Goal: Use online tool/utility: Utilize a website feature to perform a specific function

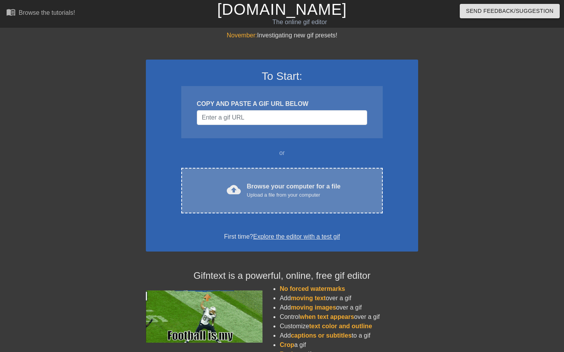
click at [277, 181] on div "cloud_upload Browse your computer for a file Upload a file from your computer C…" at bounding box center [282, 191] width 202 height 46
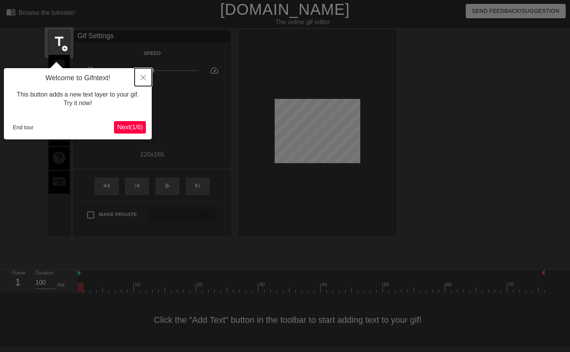
click at [149, 75] on button "Close" at bounding box center [143, 77] width 17 height 18
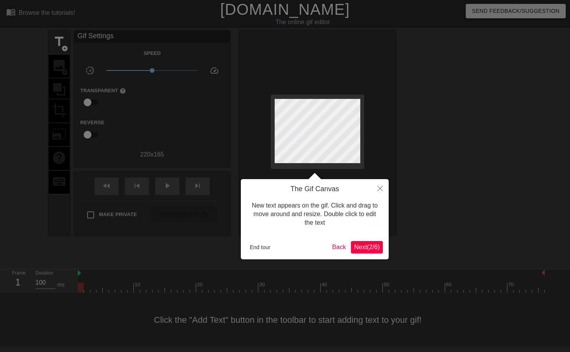
drag, startPoint x: 280, startPoint y: 244, endPoint x: 260, endPoint y: 248, distance: 20.1
click at [279, 244] on div "End tour" at bounding box center [288, 247] width 83 height 12
click at [260, 247] on button "End tour" at bounding box center [260, 247] width 27 height 12
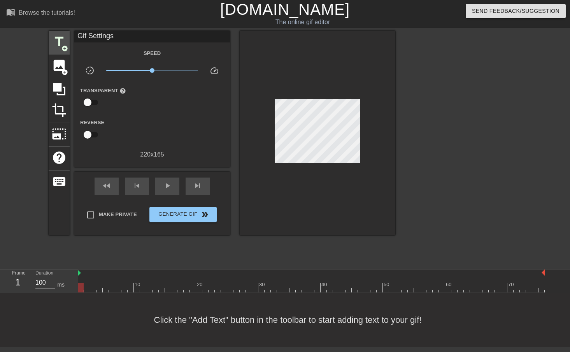
click at [63, 45] on span "add_circle" at bounding box center [64, 48] width 7 height 7
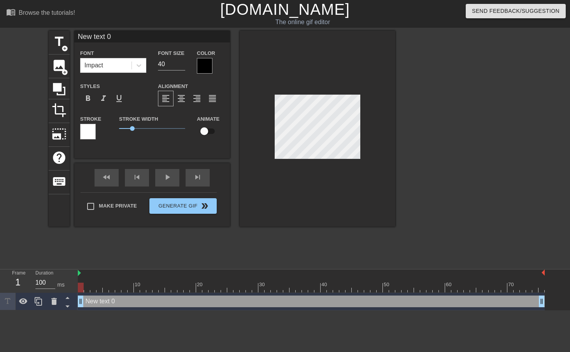
type input "h"
type textarea "h"
type input "ho"
type textarea "ho"
type input "hor"
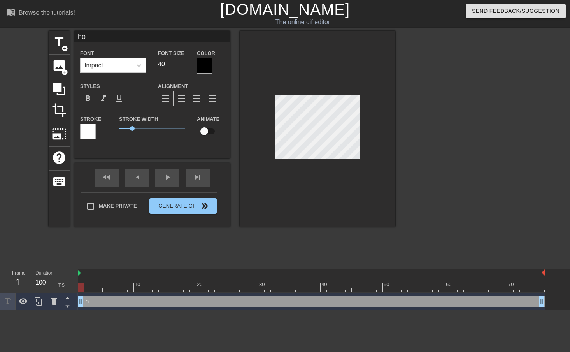
type textarea "hor"
type input "horn"
type textarea "horn"
type input "horny"
type textarea "horny"
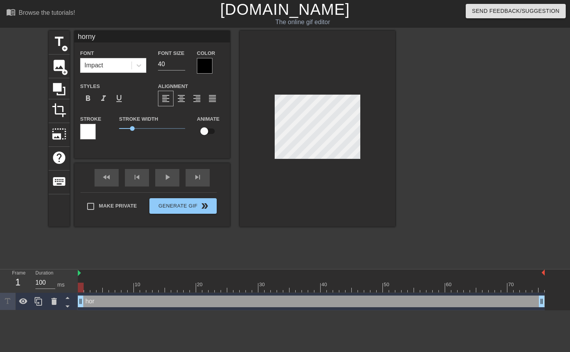
type input "horny"
type textarea "horny"
type input "horny h"
type textarea "horny h"
type input "horny hi"
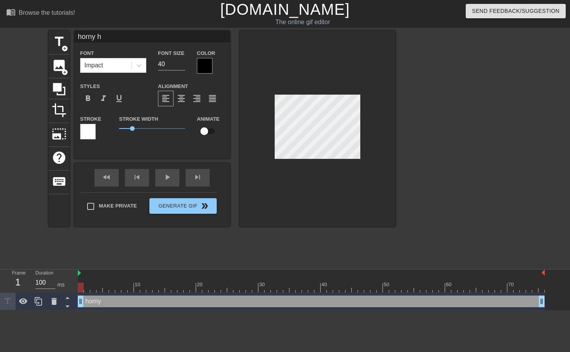
type textarea "horny hi"
type input "horny hil"
type textarea "horny hil"
type input "horny hill"
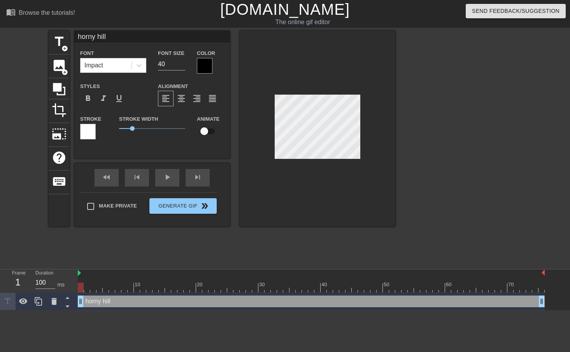
type textarea "horny hill"
click at [201, 60] on div at bounding box center [205, 66] width 16 height 16
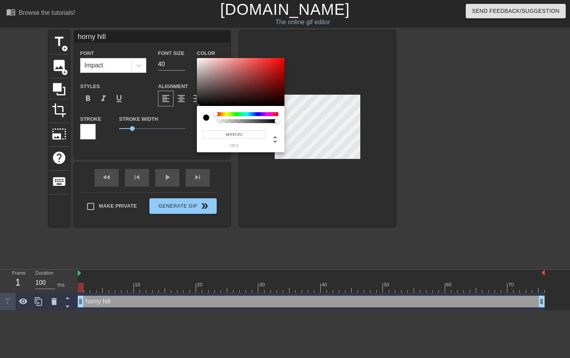
type input "#FFFFFF"
click at [174, 31] on div "#FFFFFF hex" at bounding box center [285, 179] width 570 height 358
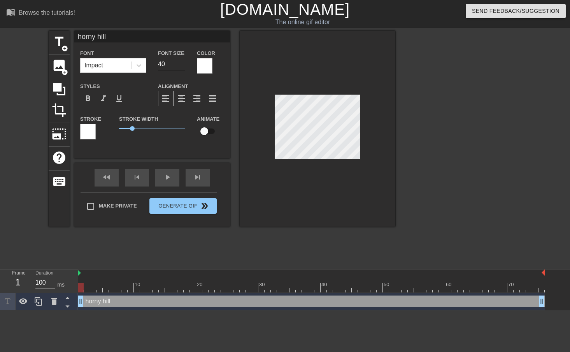
click at [172, 67] on input "40" at bounding box center [171, 64] width 27 height 12
click at [183, 67] on input "39" at bounding box center [171, 64] width 27 height 12
click at [182, 67] on input "38" at bounding box center [171, 64] width 27 height 12
click at [182, 67] on input "37" at bounding box center [171, 64] width 27 height 12
click at [182, 67] on input "36" at bounding box center [171, 64] width 27 height 12
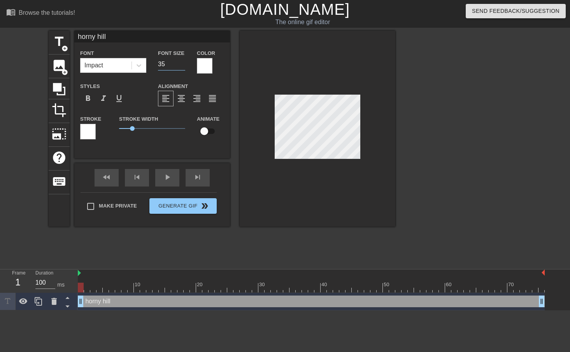
click at [181, 67] on input "34" at bounding box center [171, 64] width 27 height 12
drag, startPoint x: 168, startPoint y: 64, endPoint x: 149, endPoint y: 67, distance: 19.3
click at [149, 67] on div "Font Impact Font Size 34 Color" at bounding box center [152, 60] width 156 height 25
type input "20"
click at [139, 72] on div at bounding box center [139, 65] width 14 height 14
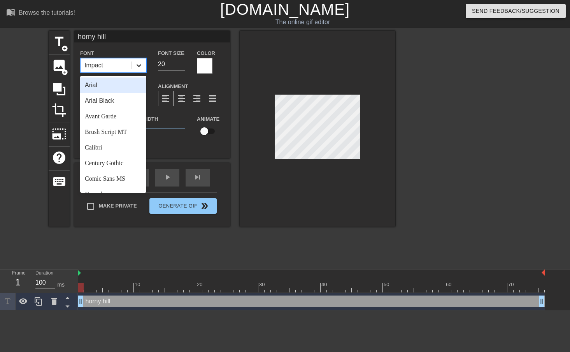
click at [137, 61] on icon at bounding box center [139, 65] width 8 height 8
click at [137, 63] on icon at bounding box center [139, 65] width 8 height 8
click at [114, 83] on div "Arial" at bounding box center [113, 85] width 66 height 16
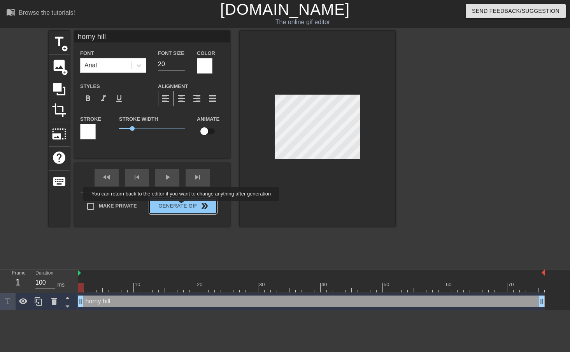
drag, startPoint x: 182, startPoint y: 206, endPoint x: 220, endPoint y: 205, distance: 38.2
click at [182, 207] on button "Generate Gif double_arrow" at bounding box center [182, 206] width 67 height 16
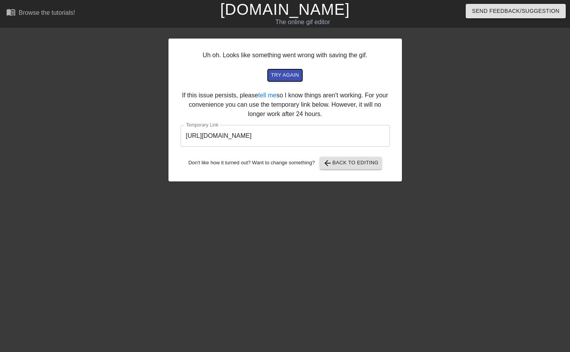
click at [286, 76] on span "try again" at bounding box center [285, 75] width 28 height 9
click at [295, 78] on span "try again" at bounding box center [285, 75] width 28 height 9
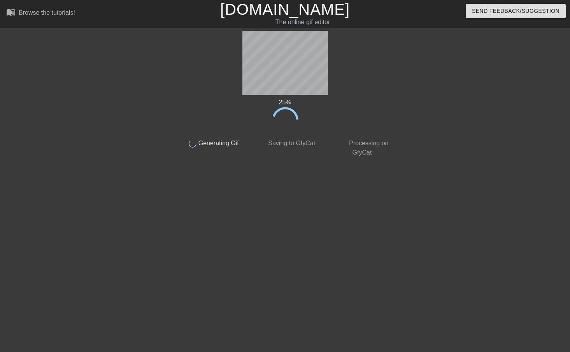
click at [327, 182] on div "25 % done Generating Gif done Saving to GfyCat done Processing on GfyCat title …" at bounding box center [285, 148] width 219 height 234
click at [270, 11] on link "[DOMAIN_NAME]" at bounding box center [285, 9] width 130 height 17
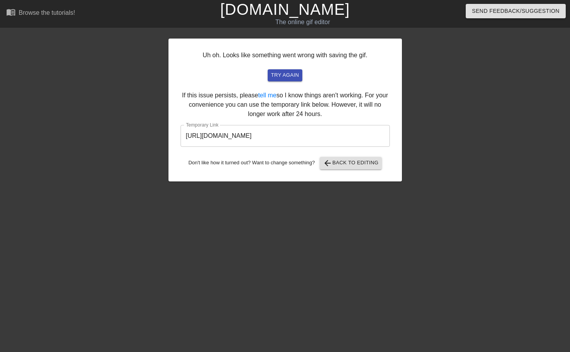
click at [277, 127] on input "https://www.gifntext.com/temp_generations/EfFFwBVF.gif" at bounding box center [285, 136] width 209 height 22
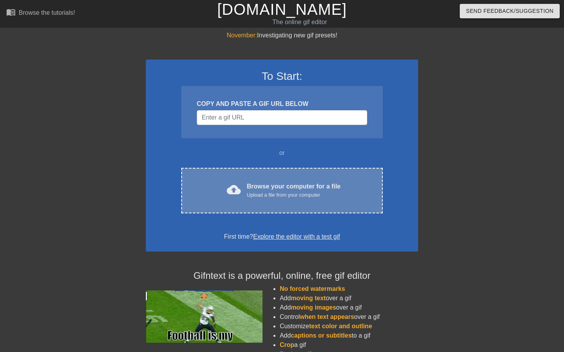
click at [247, 191] on div "cloud_upload Browse your computer for a file Upload a file from your computer" at bounding box center [282, 191] width 169 height 18
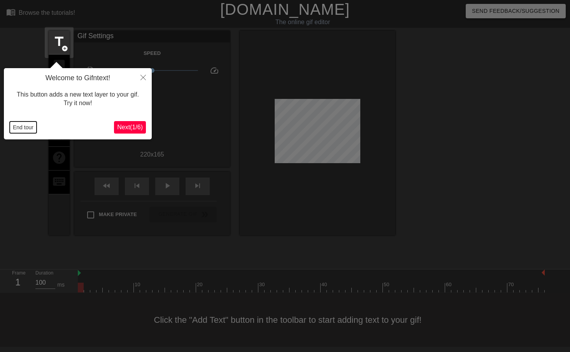
click at [31, 129] on button "End tour" at bounding box center [23, 127] width 27 height 12
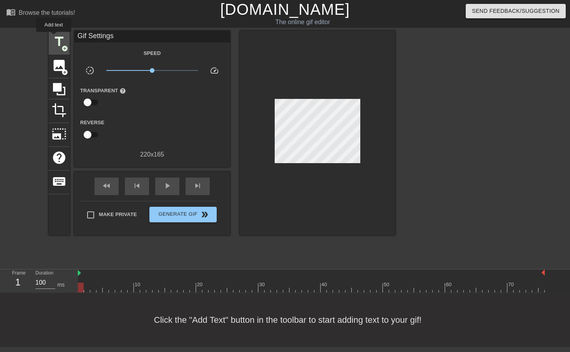
click at [54, 37] on span "title" at bounding box center [59, 41] width 15 height 15
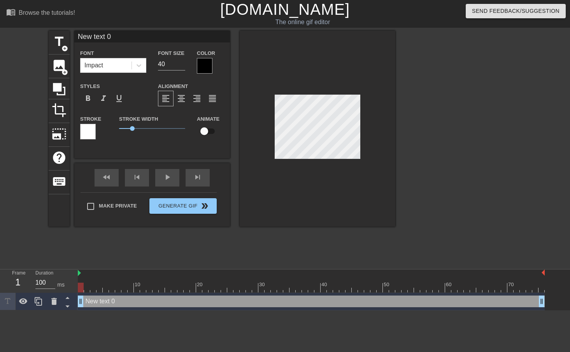
scroll to position [1, 2]
type input "h"
type textarea "h"
type input "ho"
type textarea "ho"
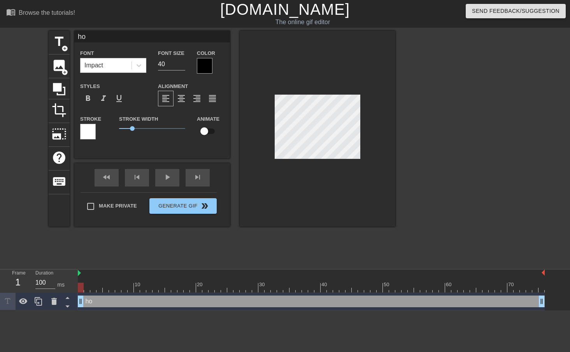
type input "hor"
type textarea "hor"
type input "horn"
type textarea "horn"
type input "horny"
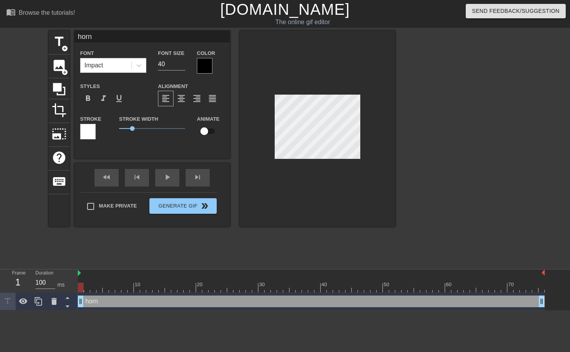
type textarea "horny"
type input "horny"
type textarea "horny"
type input "horny h"
type textarea "horny h"
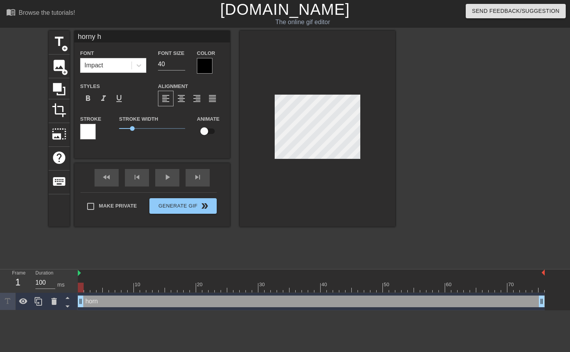
type input "horny hi"
type textarea "horny hi"
type input "horny hil"
type textarea "horny hil"
type input "horny hill"
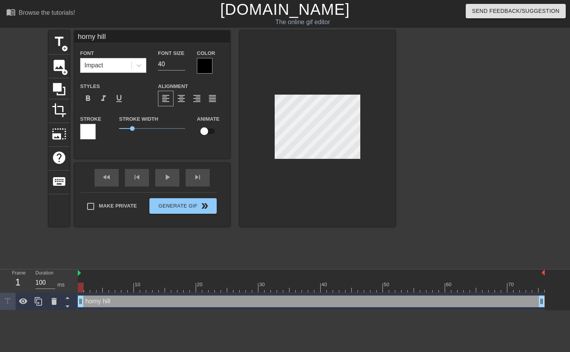
type textarea "horny hill"
click at [147, 65] on div "Font Impact" at bounding box center [113, 60] width 78 height 25
click at [144, 66] on div at bounding box center [139, 65] width 14 height 14
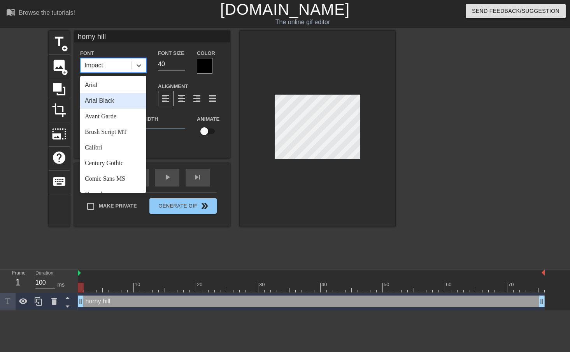
click at [120, 105] on div "Arial Black" at bounding box center [113, 101] width 66 height 16
click at [132, 68] on span at bounding box center [132, 65] width 0 height 8
click at [117, 111] on div "Avant Garde" at bounding box center [113, 117] width 66 height 16
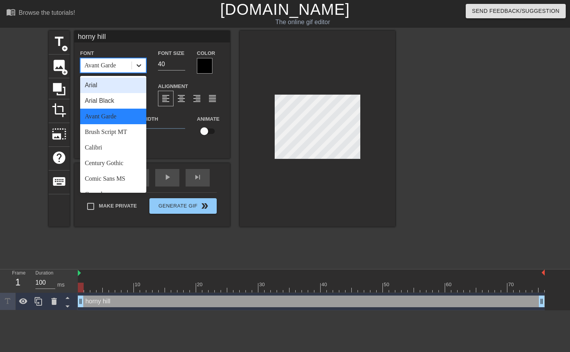
click at [135, 63] on icon at bounding box center [139, 65] width 8 height 8
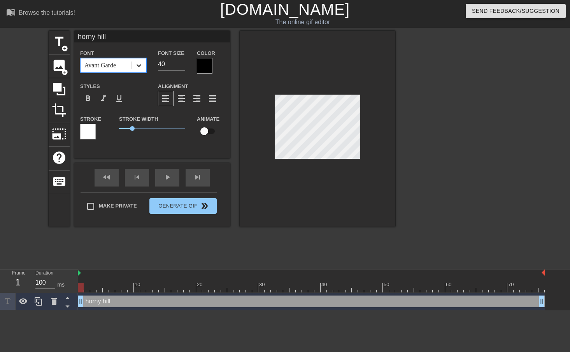
click at [133, 70] on div at bounding box center [139, 65] width 14 height 14
click at [133, 75] on div "Font option Avant Garde, selected. 0 results available. Select is focused ,type…" at bounding box center [152, 97] width 144 height 98
click at [139, 64] on icon at bounding box center [139, 65] width 8 height 8
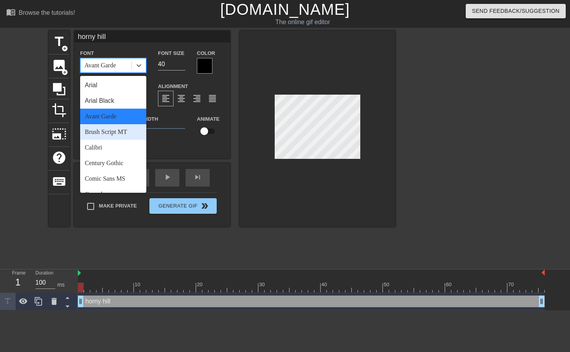
click at [125, 131] on div "Brush Script MT" at bounding box center [113, 132] width 66 height 16
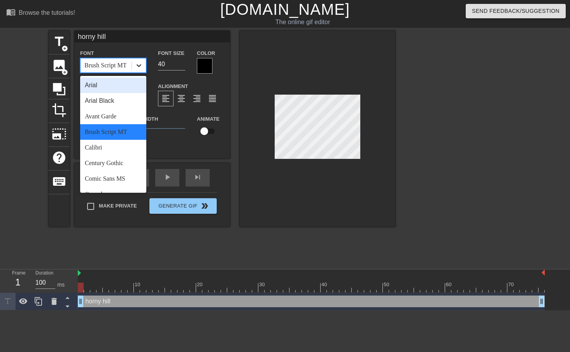
click at [139, 69] on div at bounding box center [139, 65] width 14 height 14
click at [119, 151] on div "Calibri" at bounding box center [113, 148] width 66 height 16
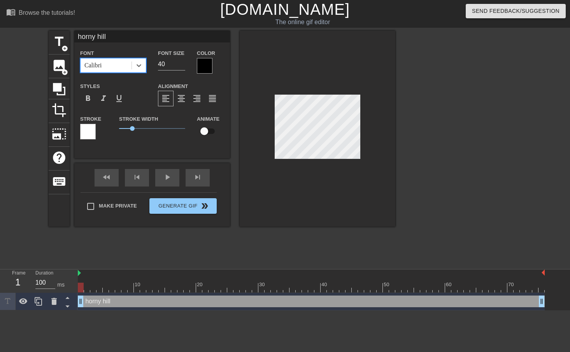
click at [132, 61] on span at bounding box center [132, 65] width 0 height 8
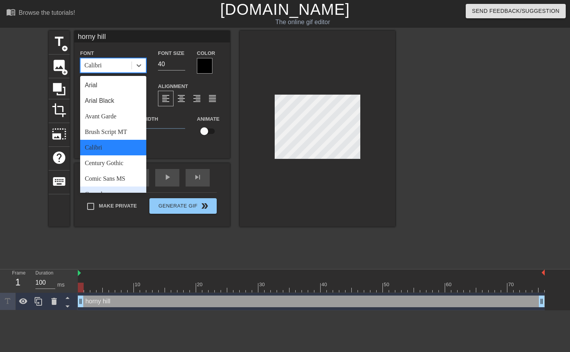
click at [132, 186] on div "Consolas" at bounding box center [113, 194] width 66 height 16
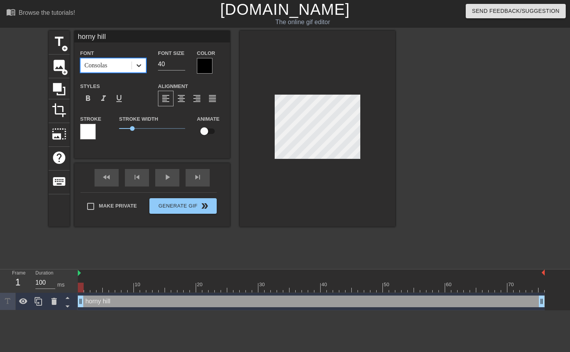
click at [143, 66] on div at bounding box center [139, 65] width 14 height 14
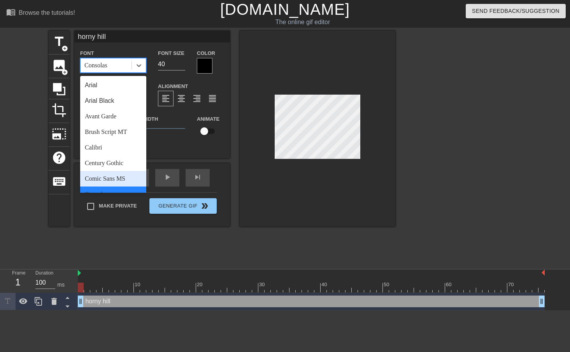
click at [118, 184] on div "Comic Sans MS" at bounding box center [113, 179] width 66 height 16
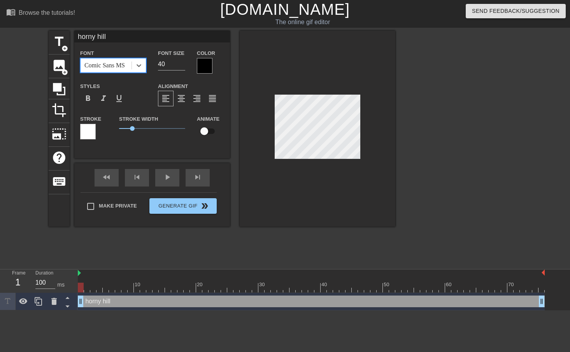
click at [205, 67] on div at bounding box center [205, 66] width 16 height 16
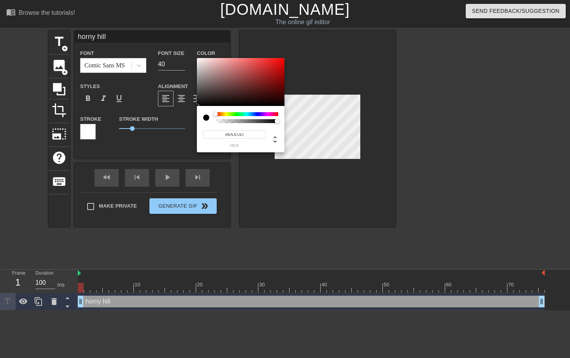
type input "#FFFFFF"
drag, startPoint x: 200, startPoint y: 58, endPoint x: 188, endPoint y: 42, distance: 19.5
click at [188, 42] on div "#FFFFFF hex" at bounding box center [285, 179] width 570 height 358
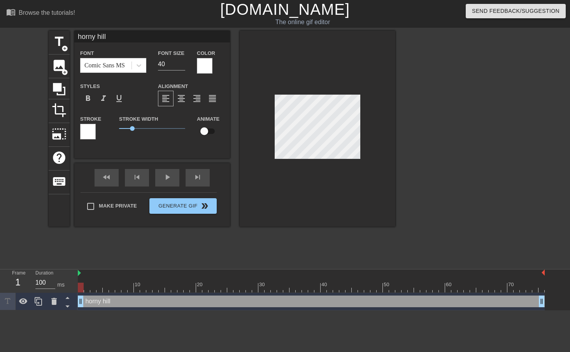
click at [249, 113] on div at bounding box center [318, 129] width 156 height 196
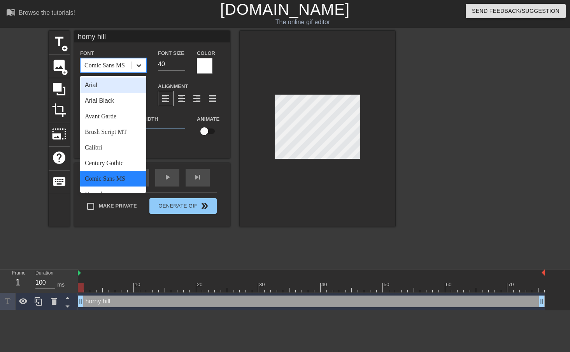
click at [135, 65] on icon at bounding box center [139, 65] width 8 height 8
click at [119, 144] on div "Calibri" at bounding box center [113, 148] width 66 height 16
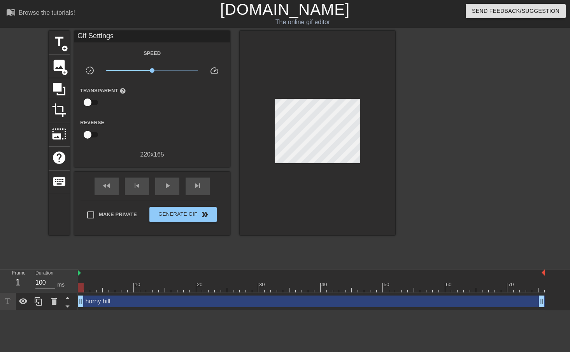
click at [430, 126] on div at bounding box center [463, 148] width 117 height 234
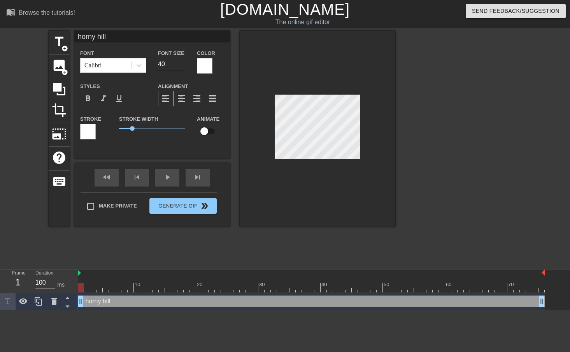
click at [158, 65] on input "40" at bounding box center [171, 64] width 27 height 12
type input "29"
click at [209, 69] on div at bounding box center [205, 66] width 16 height 16
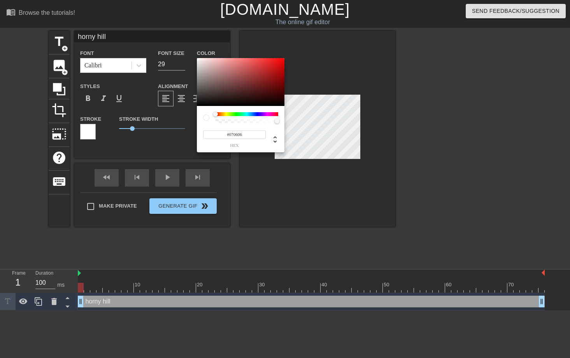
type input "#000000"
drag, startPoint x: 207, startPoint y: 114, endPoint x: 200, endPoint y: 136, distance: 22.4
click at [200, 136] on div "#000000 hex" at bounding box center [241, 105] width 88 height 95
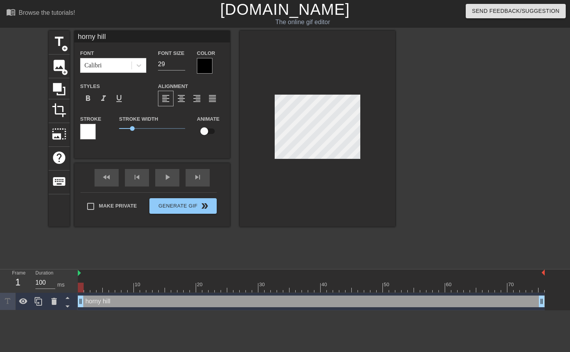
scroll to position [1, 1]
click at [93, 129] on div at bounding box center [88, 132] width 16 height 16
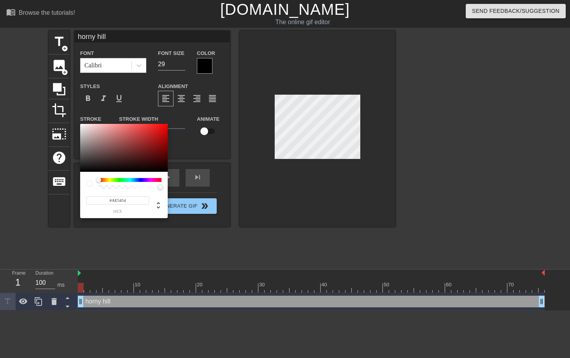
type input "#000000"
click at [121, 210] on div "#000000 hex" at bounding box center [124, 171] width 88 height 95
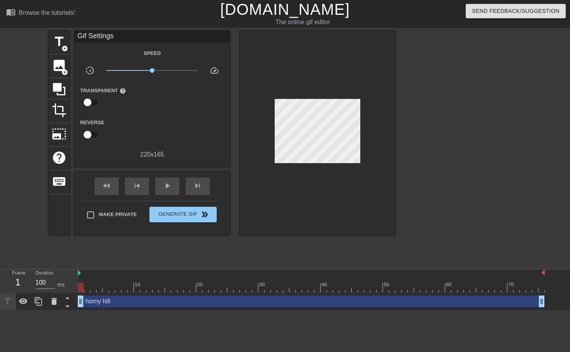
drag, startPoint x: 121, startPoint y: 210, endPoint x: 380, endPoint y: 119, distance: 275.2
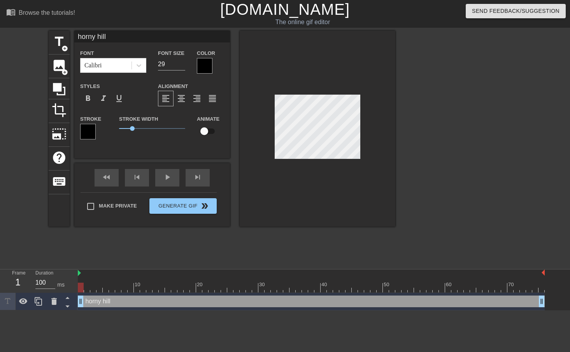
scroll to position [1, 2]
click at [205, 65] on div at bounding box center [205, 66] width 16 height 16
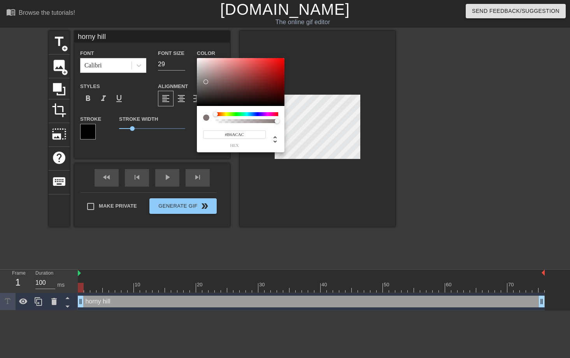
type input "#FFFFFF"
drag, startPoint x: 206, startPoint y: 80, endPoint x: 181, endPoint y: 37, distance: 49.5
click at [181, 37] on div "#FFFFFF hex" at bounding box center [285, 179] width 570 height 358
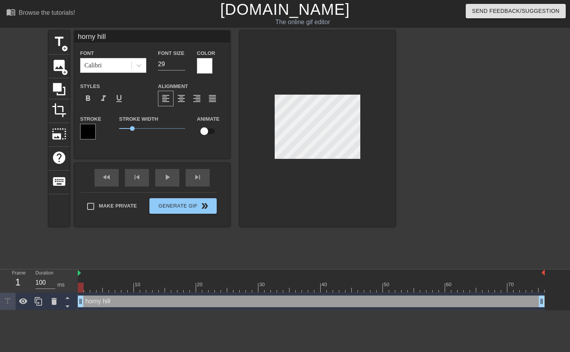
scroll to position [1, 1]
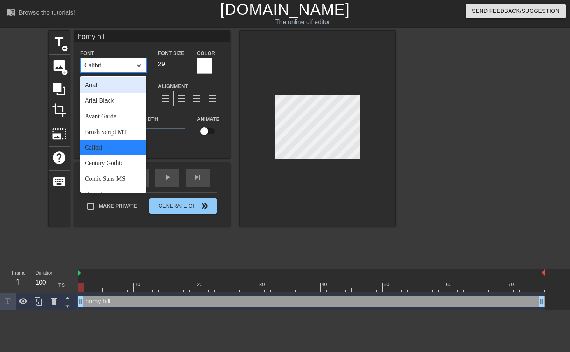
click at [128, 65] on div "Calibri" at bounding box center [106, 65] width 51 height 14
click at [109, 167] on div "Century Gothic" at bounding box center [113, 163] width 66 height 16
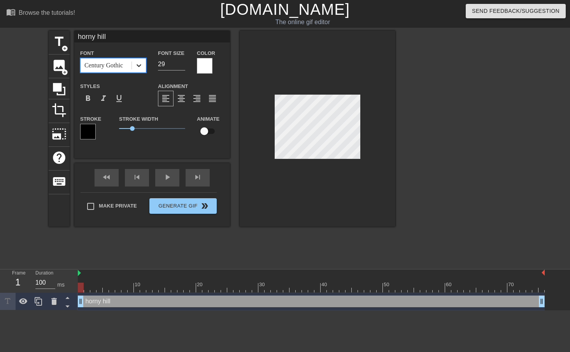
click at [138, 68] on icon at bounding box center [139, 65] width 8 height 8
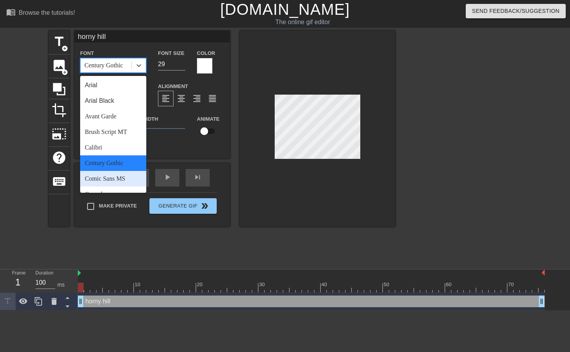
click at [123, 180] on div "Comic Sans MS" at bounding box center [113, 179] width 66 height 16
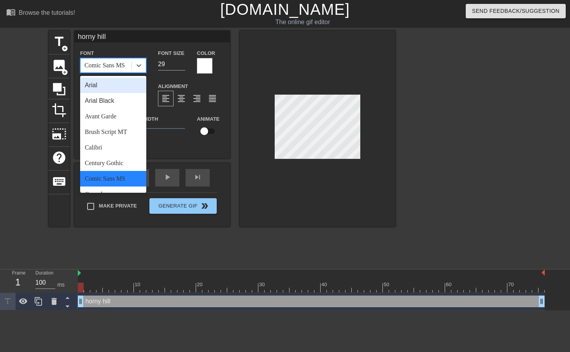
click at [117, 60] on div "Comic Sans MS" at bounding box center [106, 65] width 51 height 14
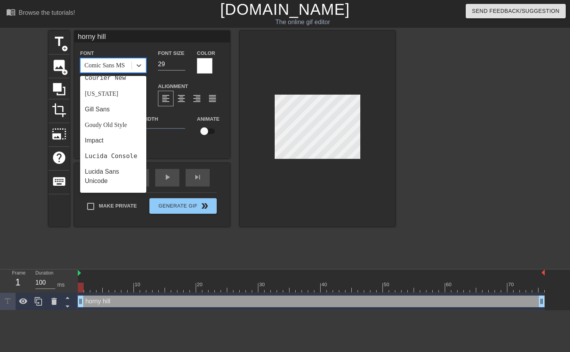
scroll to position [156, 0]
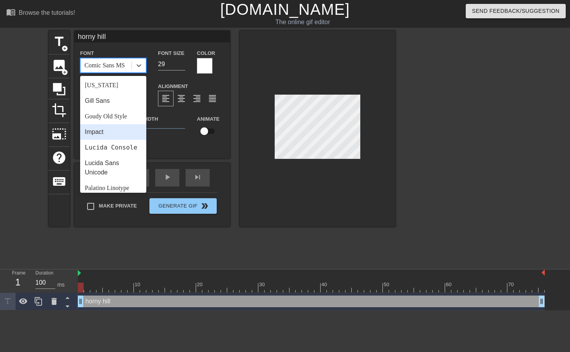
click at [121, 131] on div "Impact" at bounding box center [113, 132] width 66 height 16
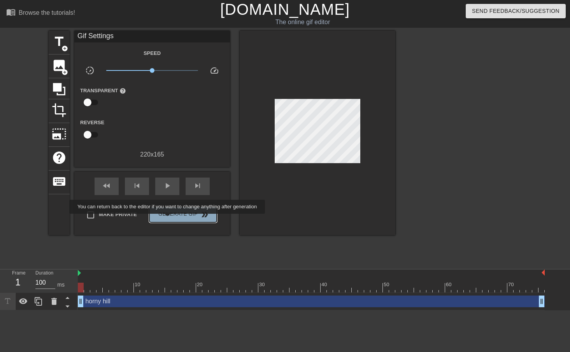
click at [168, 219] on button "Generate Gif double_arrow" at bounding box center [182, 215] width 67 height 16
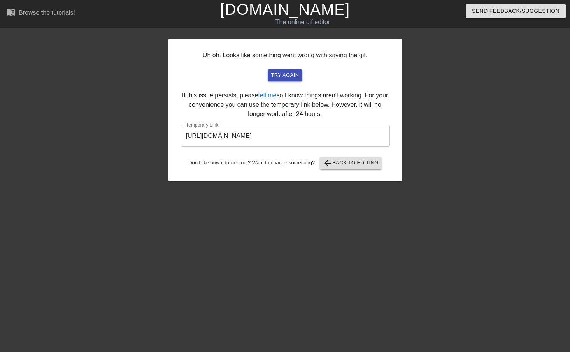
click at [293, 131] on input "[URL][DOMAIN_NAME]" at bounding box center [285, 136] width 209 height 22
